Goal: Transaction & Acquisition: Purchase product/service

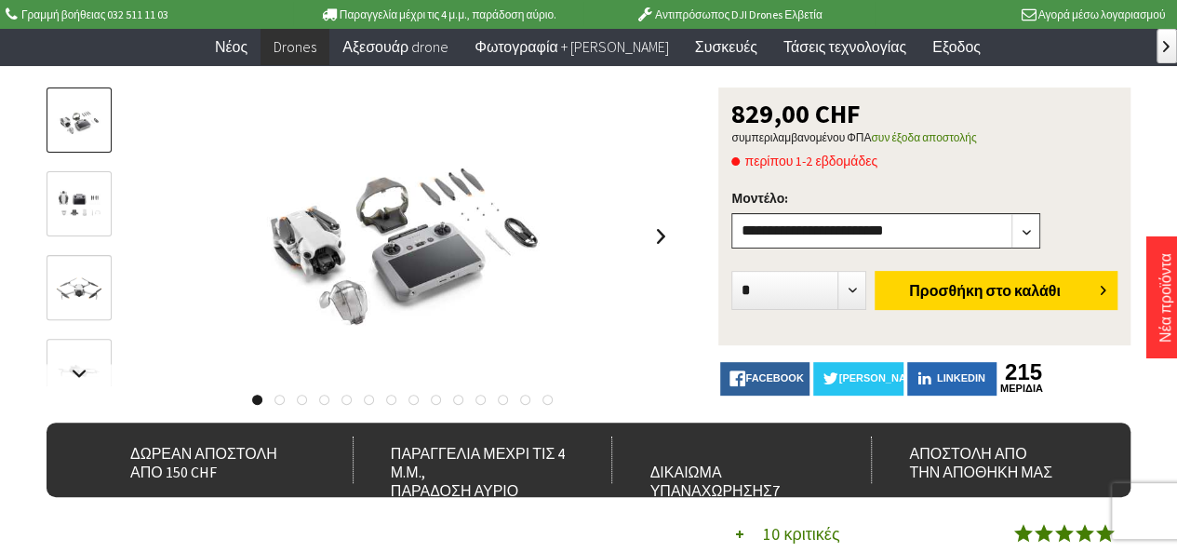
click at [1026, 235] on select"] "**********" at bounding box center [885, 230] width 309 height 35
select select"] "***"
click at [731, 213] on select"] "**********" at bounding box center [885, 230] width 309 height 35
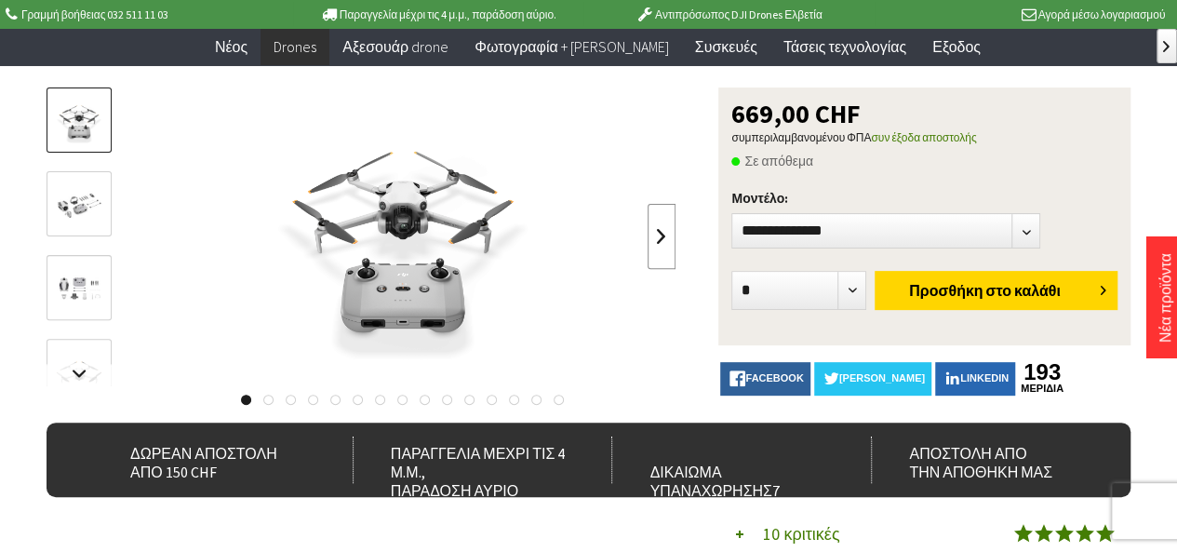
click at [657, 240] on link at bounding box center [662, 236] width 28 height 65
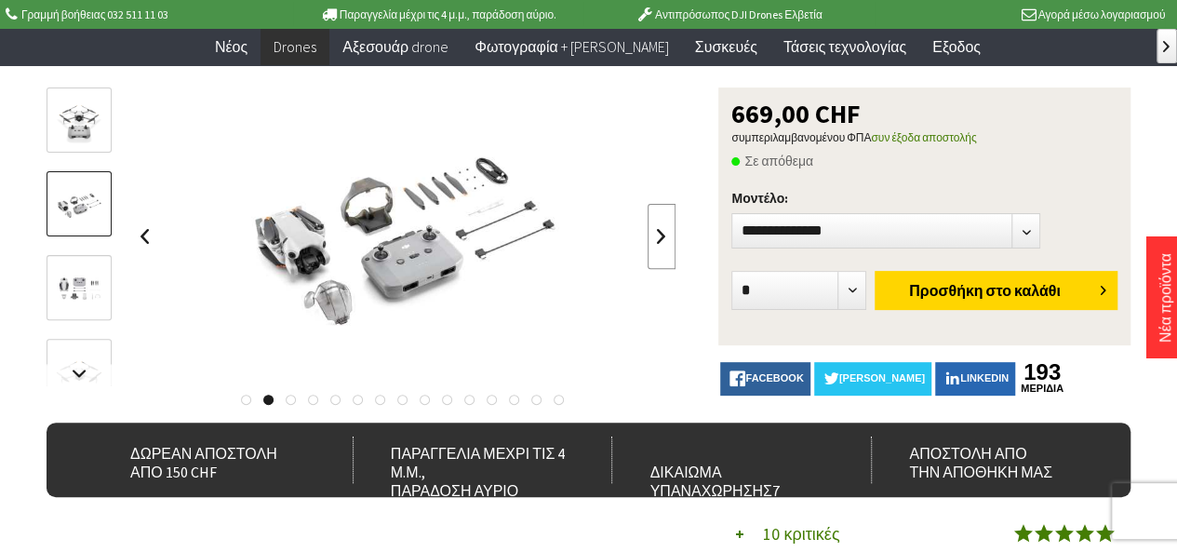
click at [657, 240] on link at bounding box center [662, 236] width 28 height 65
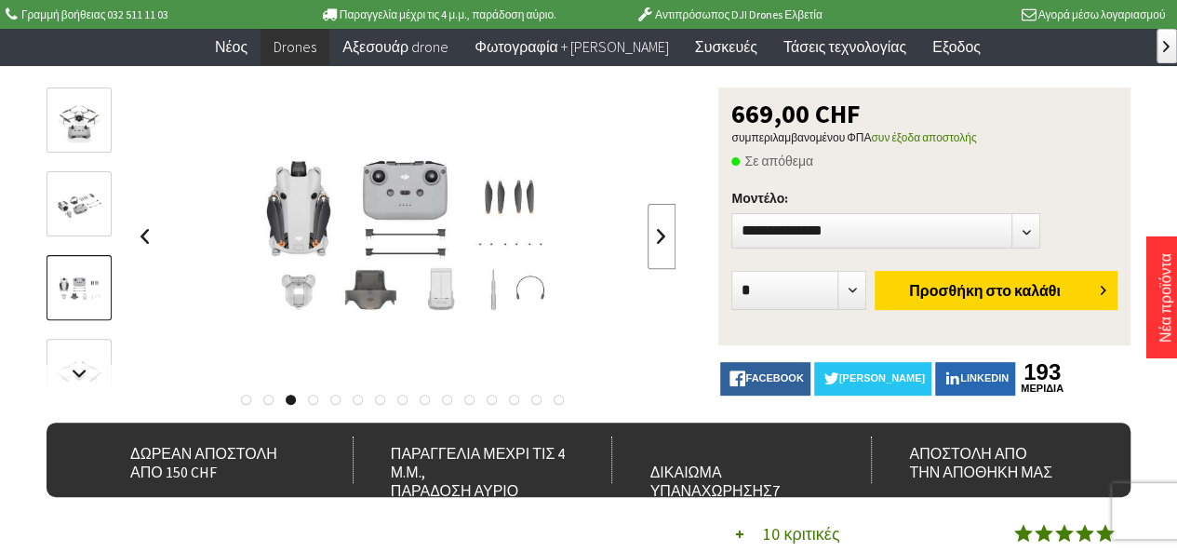
click at [657, 240] on link at bounding box center [662, 236] width 28 height 65
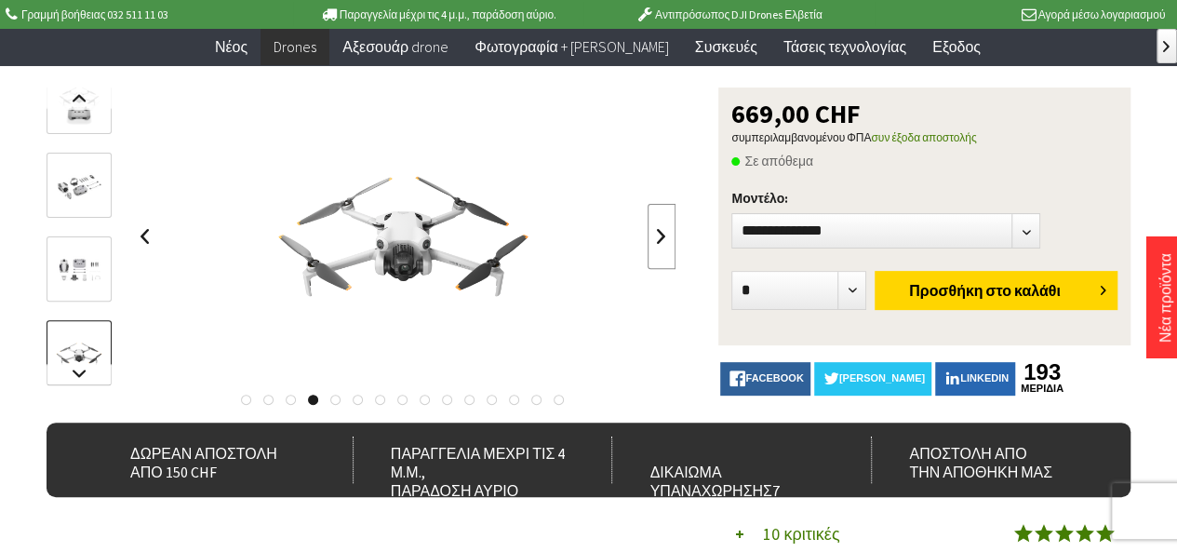
click at [657, 240] on link at bounding box center [662, 236] width 28 height 65
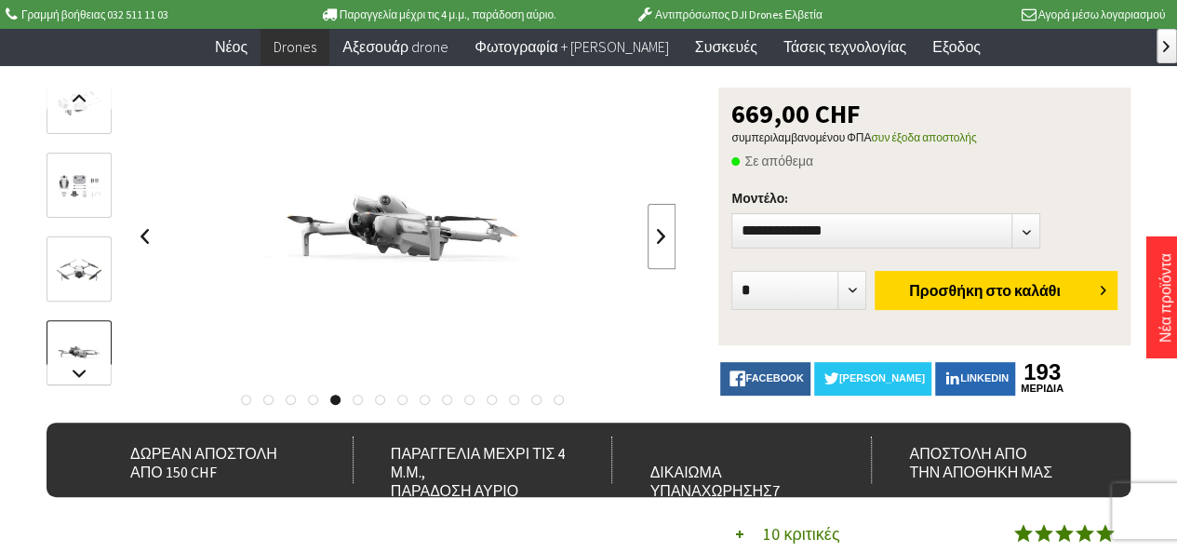
click at [657, 240] on link at bounding box center [662, 236] width 28 height 65
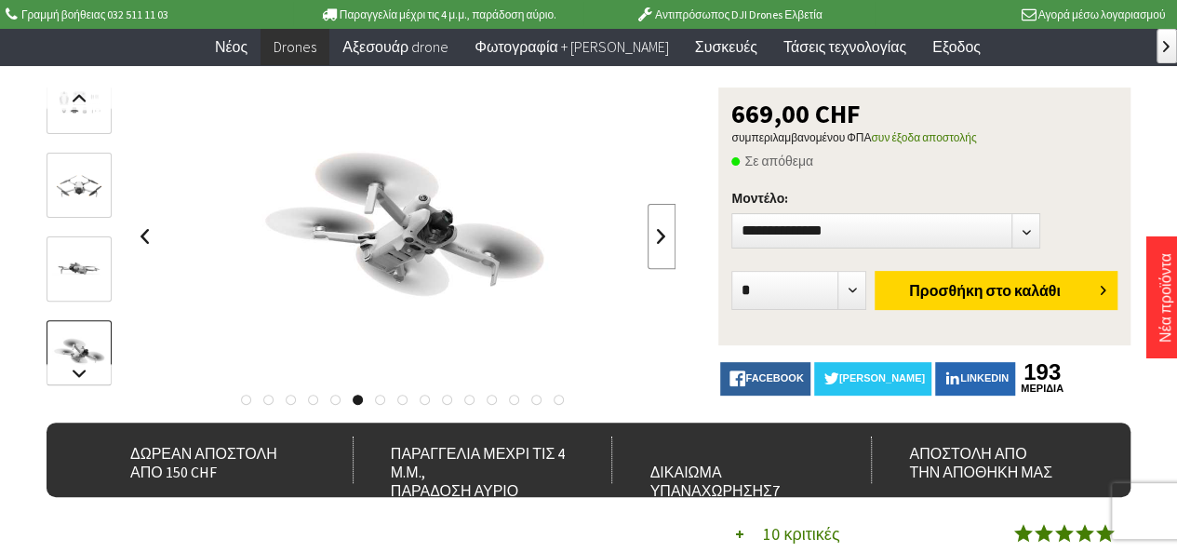
click at [657, 240] on link at bounding box center [662, 236] width 28 height 65
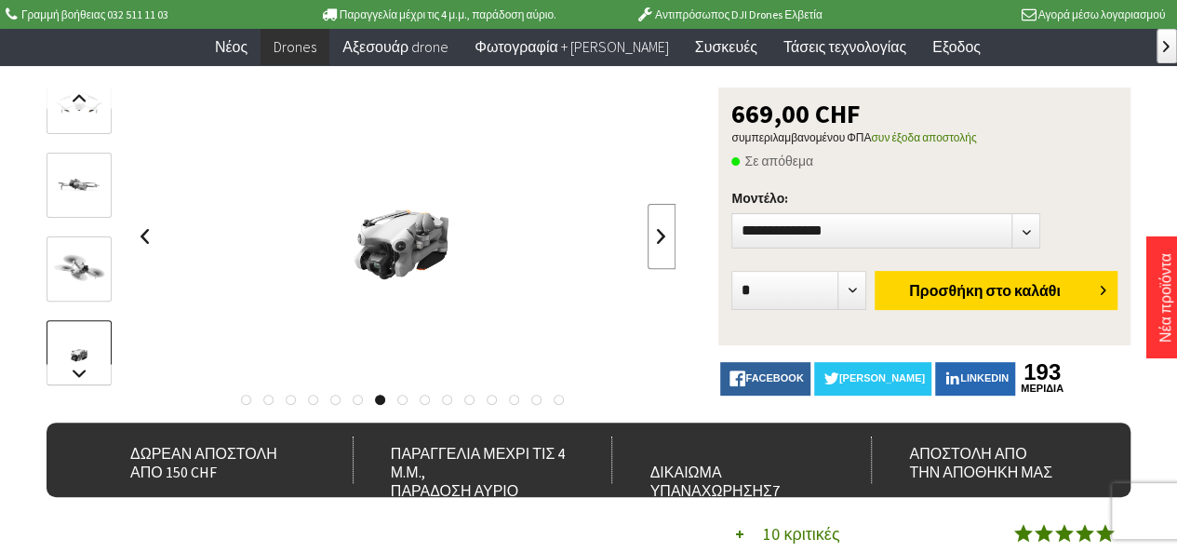
click at [657, 240] on link at bounding box center [662, 236] width 28 height 65
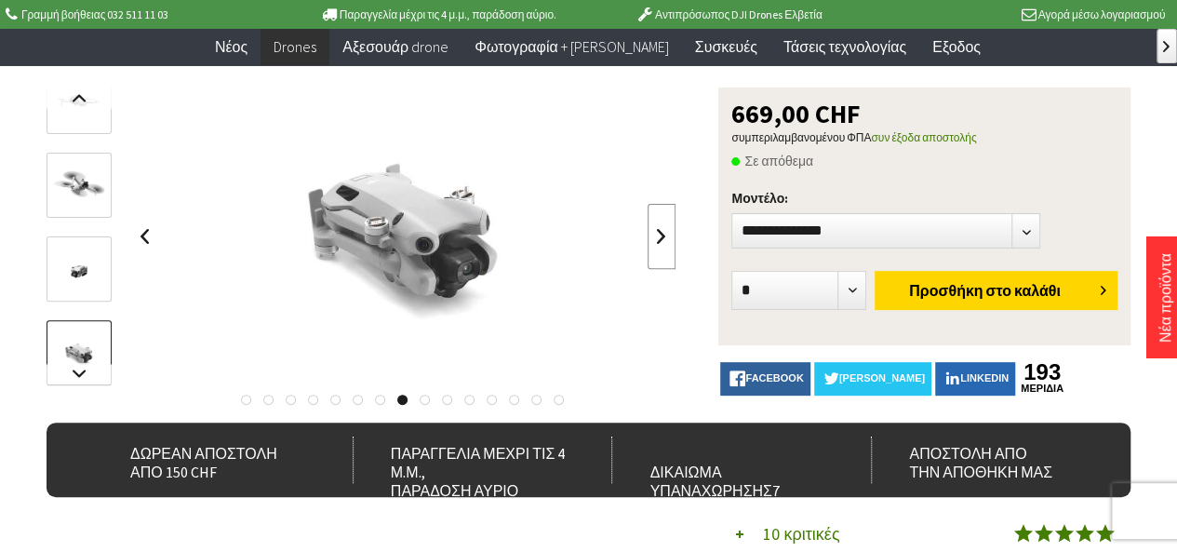
click at [657, 240] on link at bounding box center [662, 236] width 28 height 65
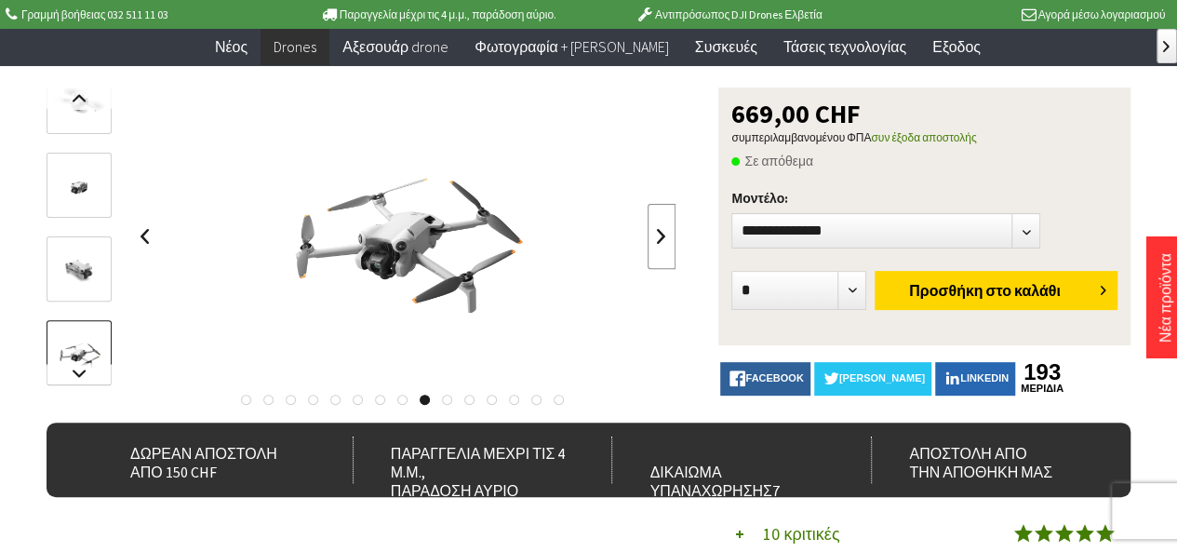
click at [657, 240] on link at bounding box center [662, 236] width 28 height 65
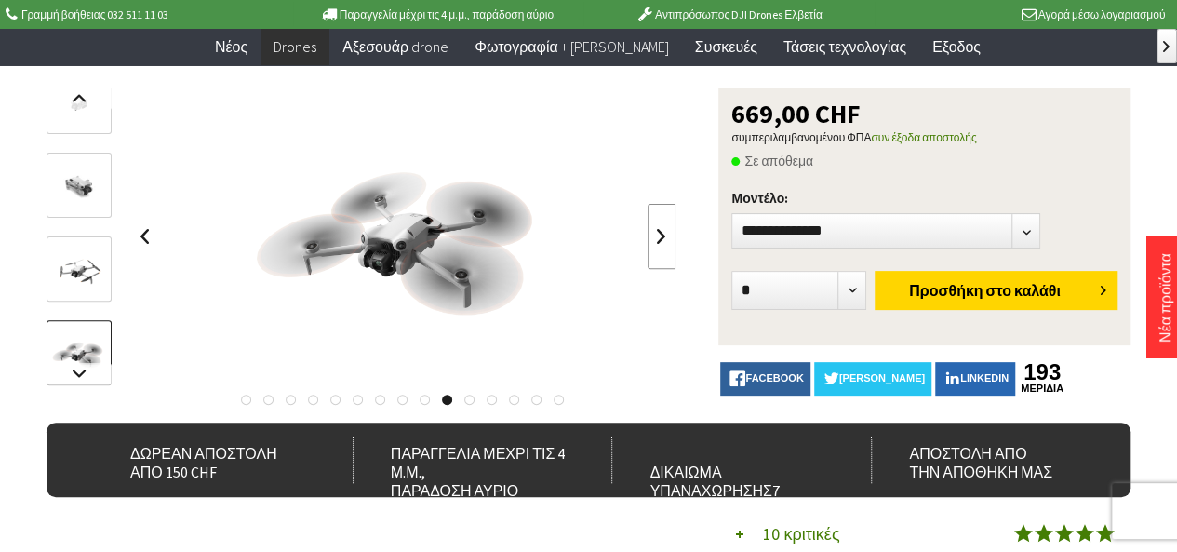
click at [657, 240] on link at bounding box center [662, 236] width 28 height 65
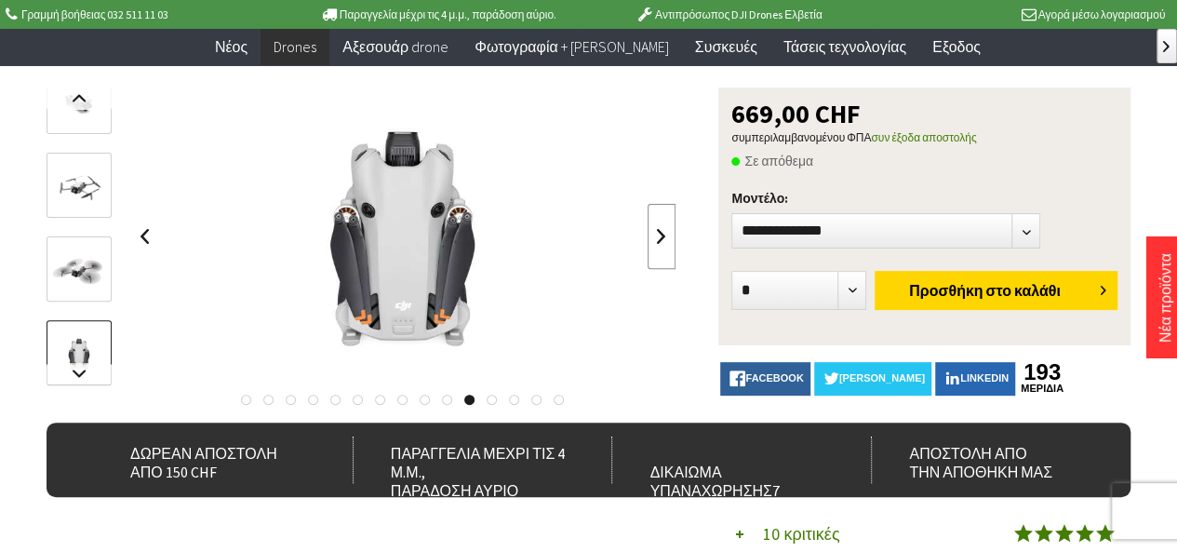
click at [657, 240] on link at bounding box center [662, 236] width 28 height 65
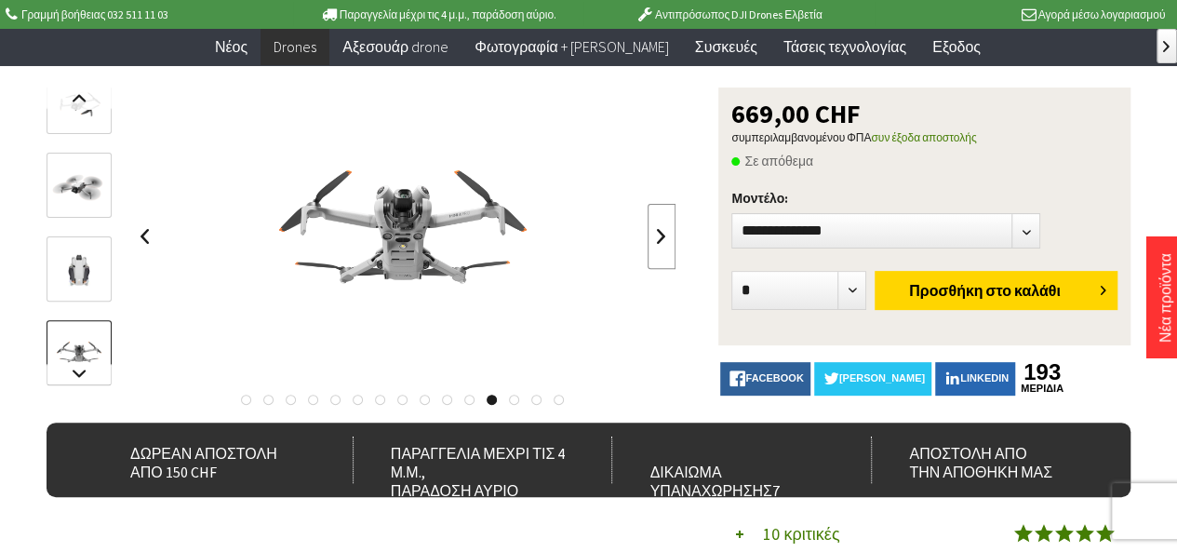
click at [657, 240] on link at bounding box center [662, 236] width 28 height 65
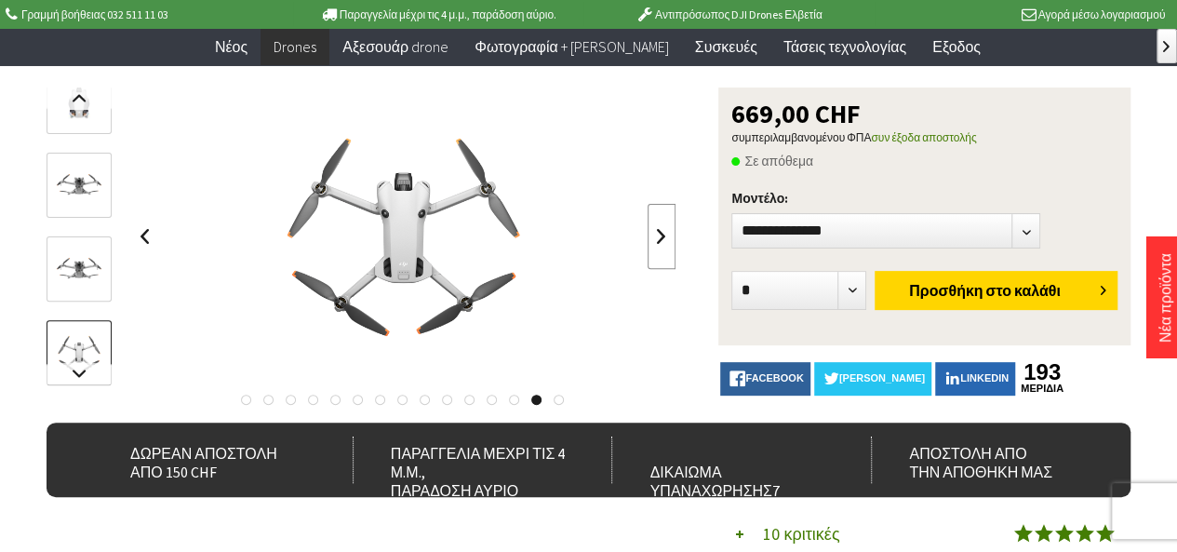
click at [657, 240] on link at bounding box center [662, 236] width 28 height 65
